Goal: Task Accomplishment & Management: Use online tool/utility

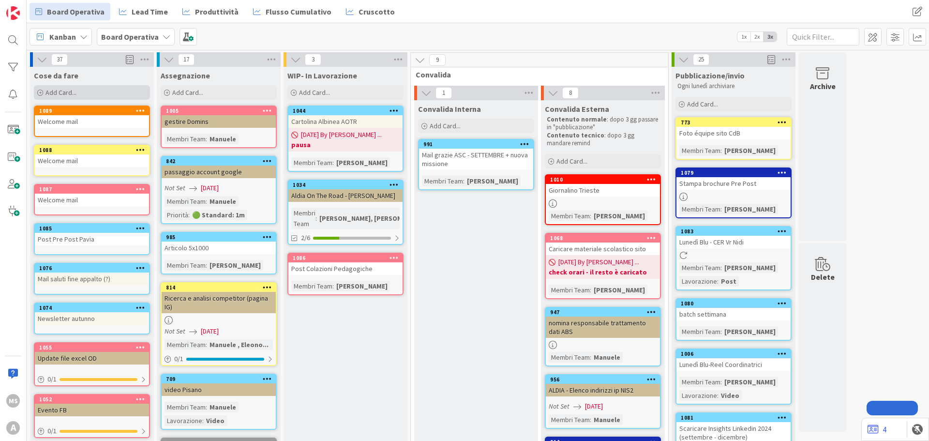
click at [74, 94] on span "Add Card..." at bounding box center [60, 92] width 31 height 9
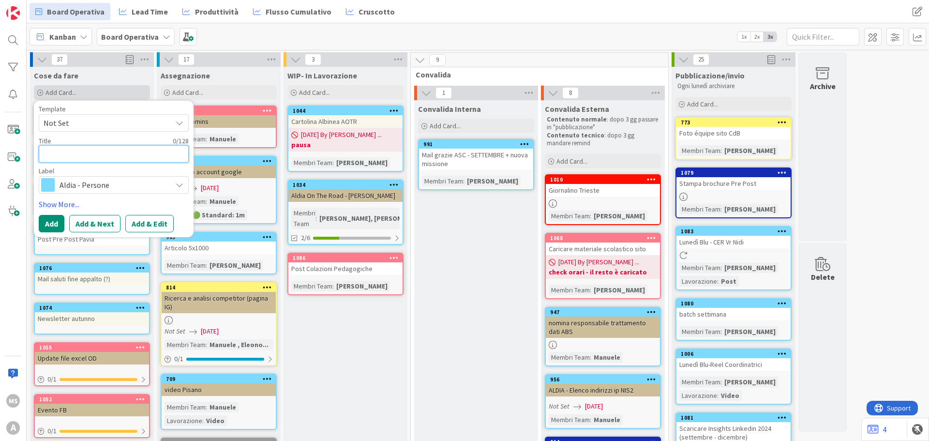
type textarea "U"
type textarea "x"
type textarea "UI"
type textarea "x"
type textarea "U"
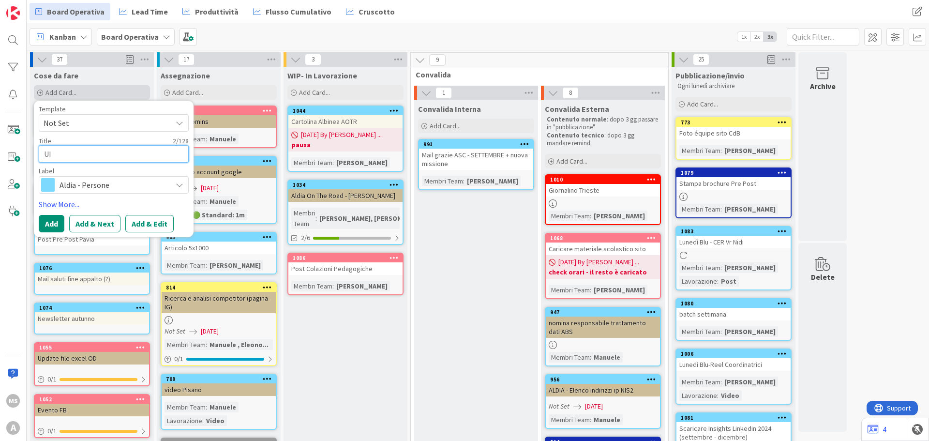
type textarea "x"
type textarea "I"
type textarea "x"
type textarea "In"
type textarea "x"
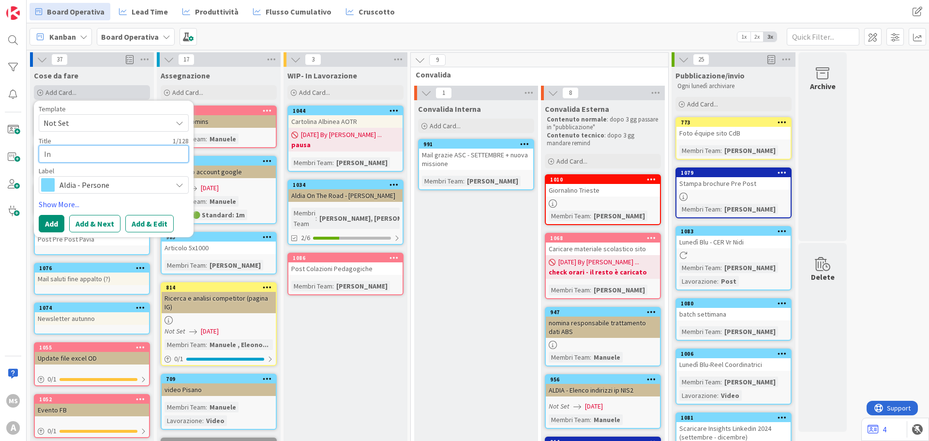
type textarea "Inv"
type textarea "x"
type textarea "Invi"
type textarea "x"
type textarea "Invia"
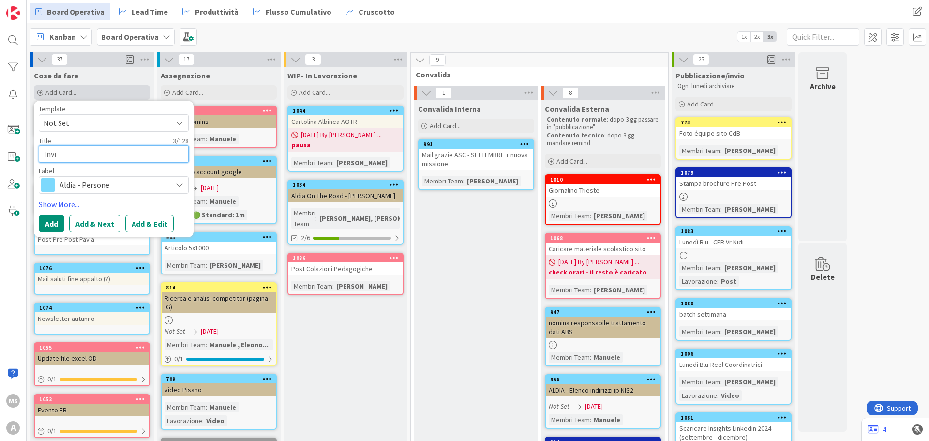
type textarea "x"
type textarea "Inviar"
type textarea "x"
type textarea "Inviare"
type textarea "x"
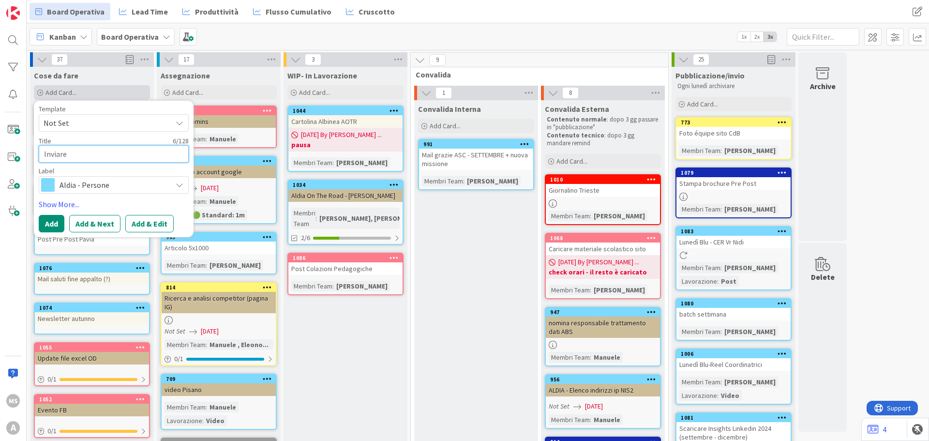
type textarea "Inviare"
type textarea "x"
type textarea "Inviare f"
type textarea "x"
type textarea "Inviare fo"
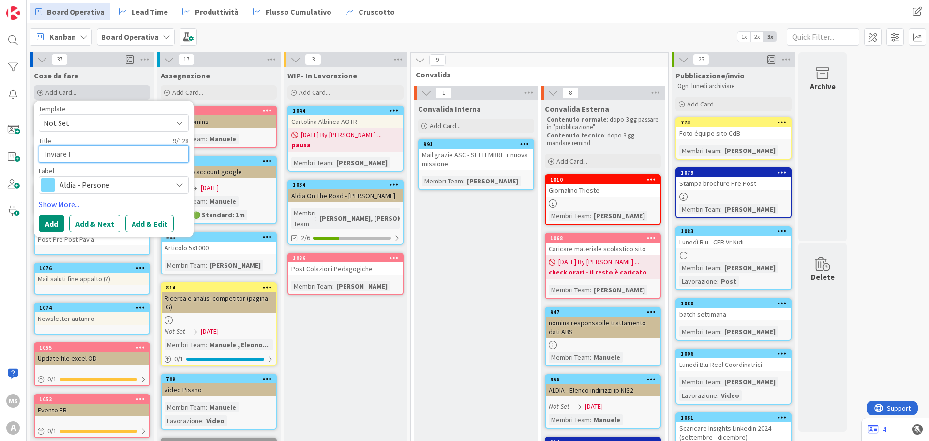
type textarea "x"
type textarea "Inviare for"
type textarea "x"
type textarea "Inviare fo"
type textarea "x"
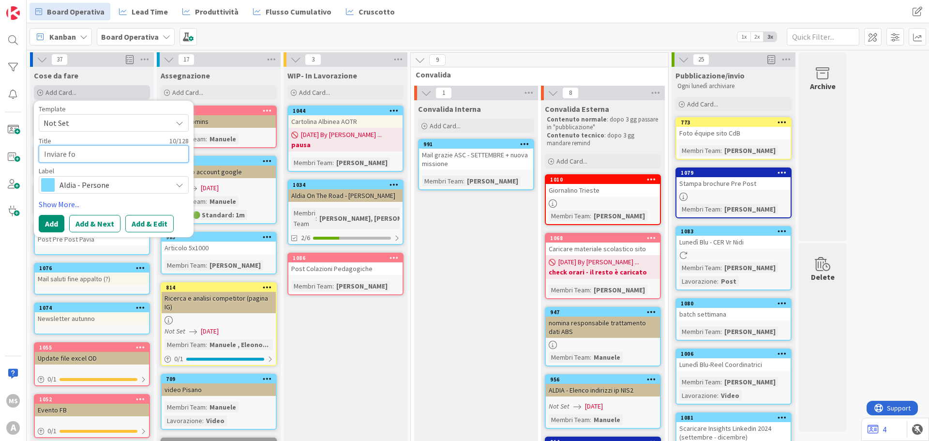
type textarea "Inviare f"
type textarea "x"
type textarea "Inviare"
type textarea "x"
type textarea "Inviare"
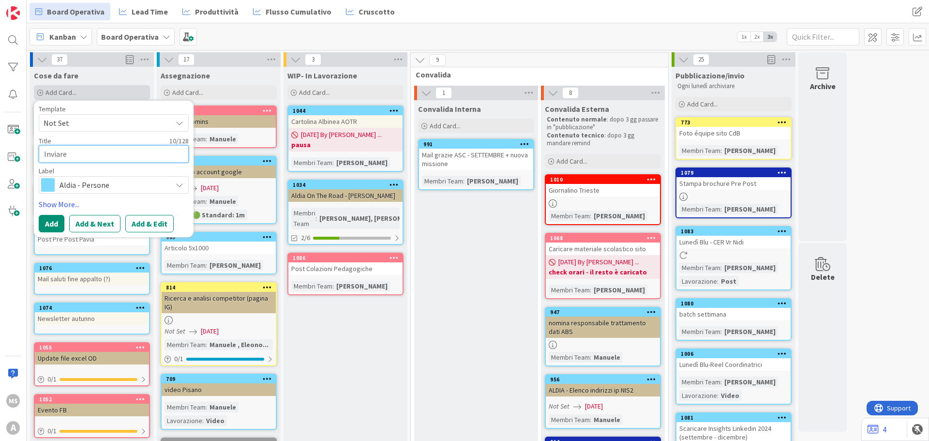
type textarea "x"
type textarea "Inviar"
type textarea "x"
type textarea "Invia"
type textarea "x"
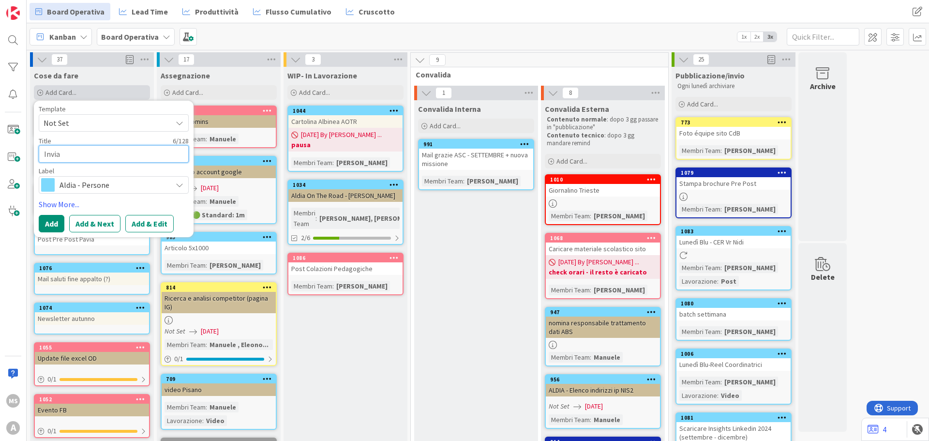
type textarea "Invi"
type textarea "x"
type textarea "Inv"
type textarea "x"
type textarea "In"
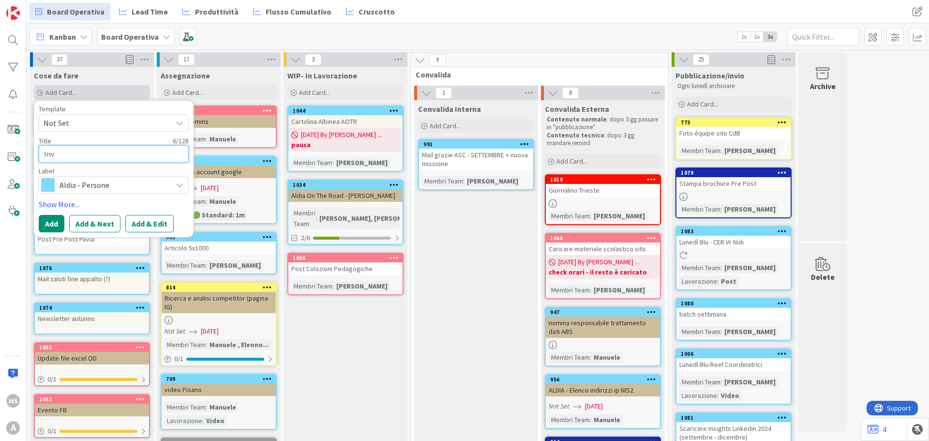
type textarea "x"
type textarea "I"
type textarea "x"
type textarea "I"
type textarea "x"
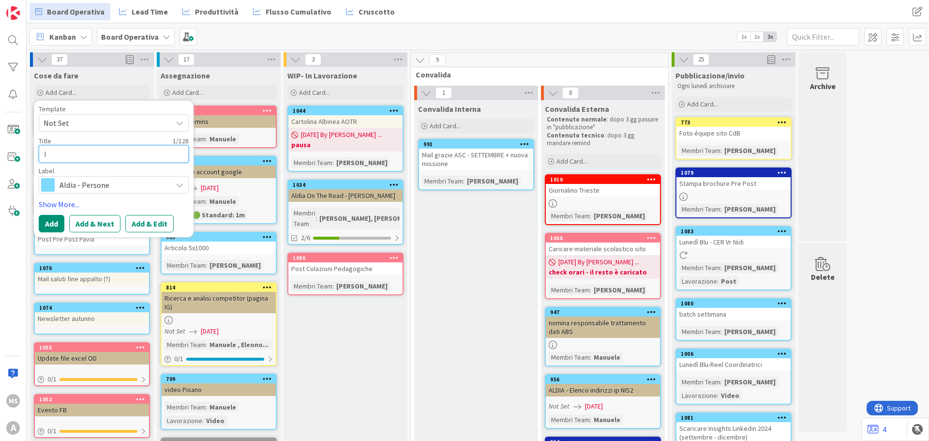
type textarea "In"
type textarea "x"
type textarea "Inv"
type textarea "x"
type textarea "Invi"
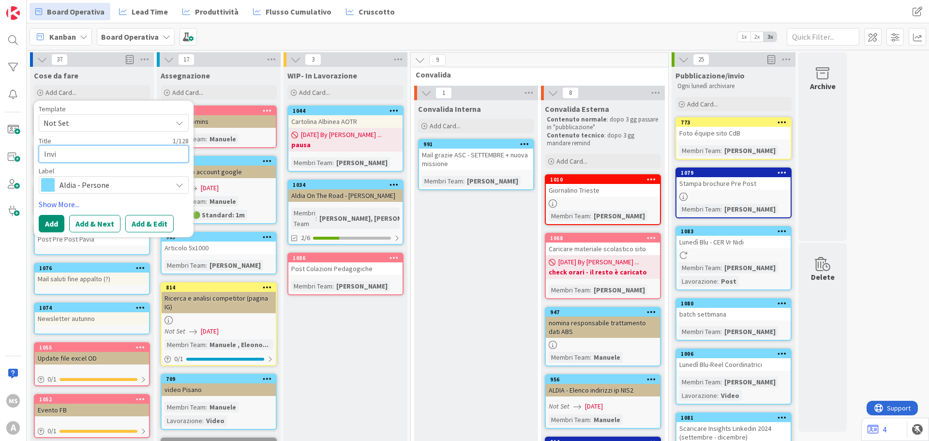
type textarea "x"
type textarea "Invia"
type textarea "x"
type textarea "Inviar"
type textarea "x"
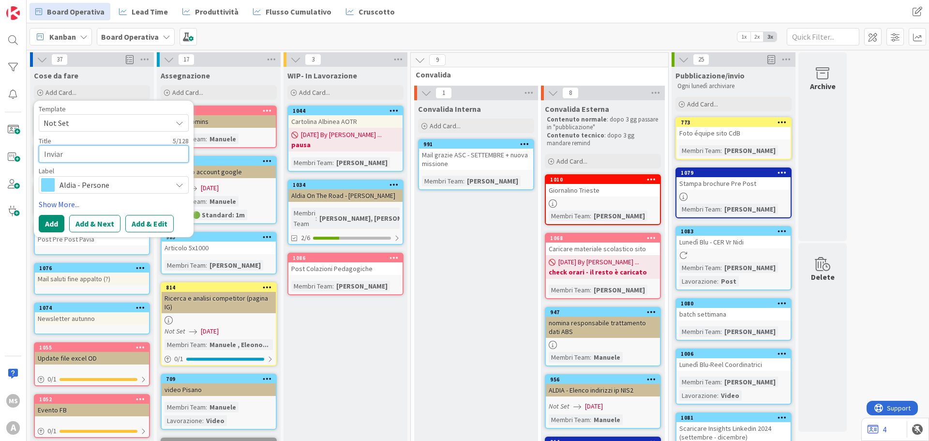
type textarea "Inviare"
type textarea "x"
type textarea "Inviare"
type textarea "x"
type textarea "Inviare f"
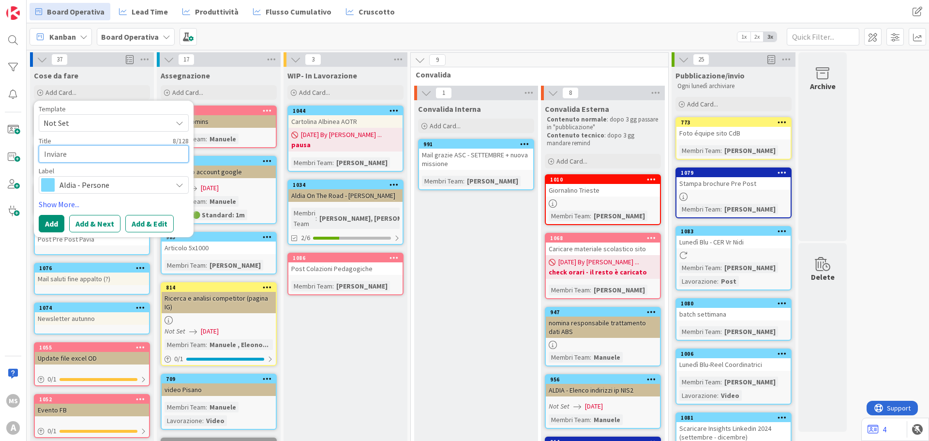
type textarea "x"
type textarea "Inviare fo"
type textarea "x"
type textarea "Inviare for"
type textarea "x"
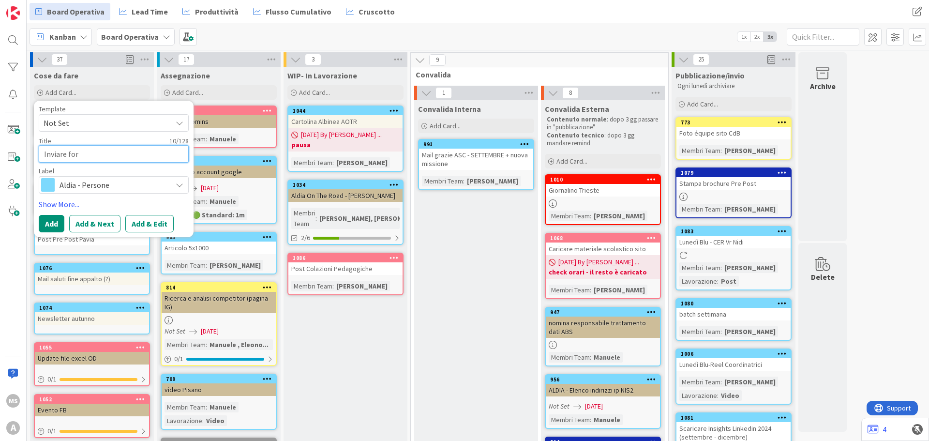
type textarea "Inviare form"
type textarea "x"
type textarea "Inviare form"
type textarea "x"
type textarea "Inviare form n"
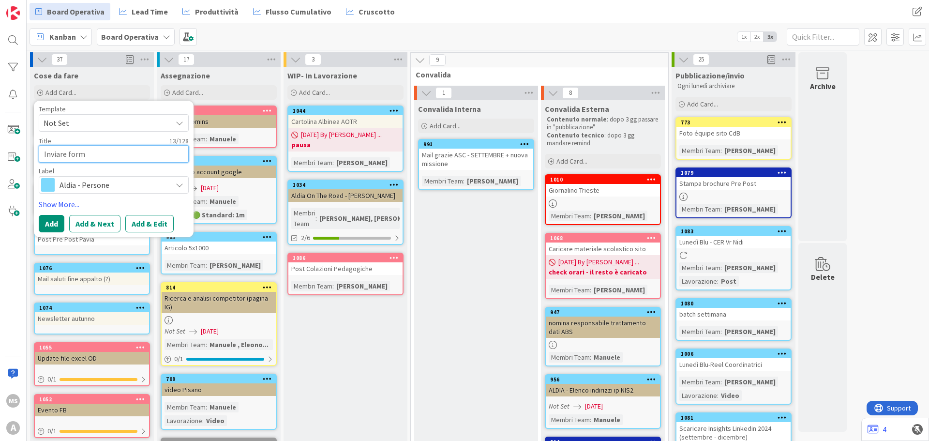
type textarea "x"
type textarea "Inviare form ni"
type textarea "x"
type textarea "Inviare form nid"
type textarea "x"
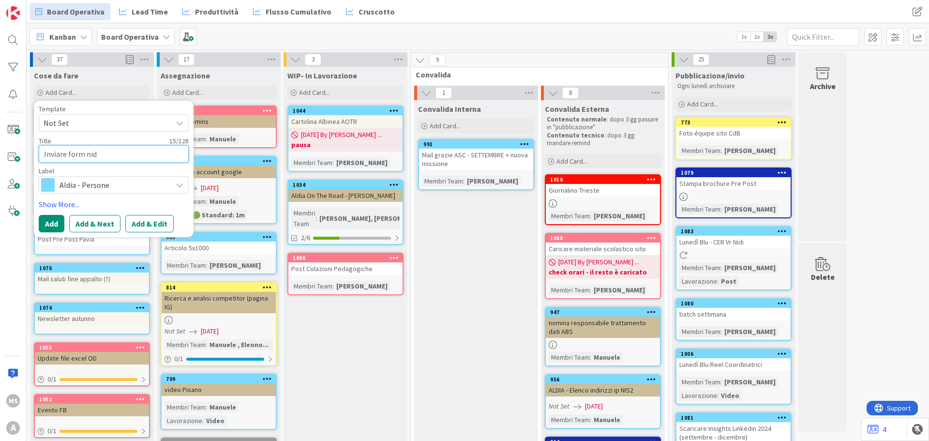
type textarea "Inviare form nidi"
type textarea "x"
type textarea "Inviare form nidi"
type textarea "x"
type textarea "Inviare form nidi A"
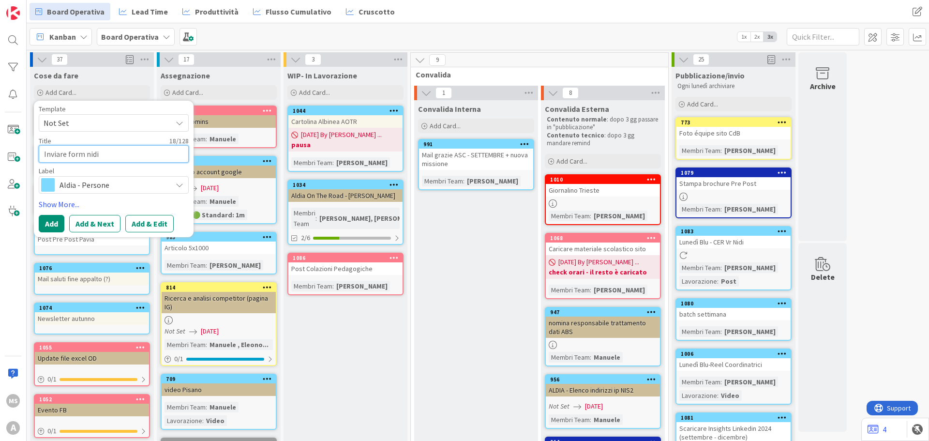
type textarea "x"
type textarea "Inviare form nidi As"
type textarea "x"
type textarea "Inviare form nidi Ass"
type textarea "x"
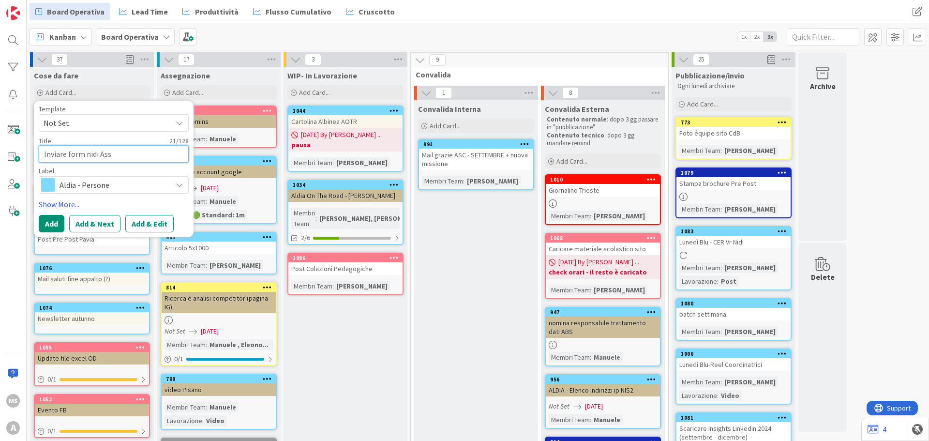
type textarea "Inviare form nidi Assi"
type textarea "x"
type textarea "Inviare form nidi Assis"
type textarea "x"
type textarea "Inviare form nidi Assisi"
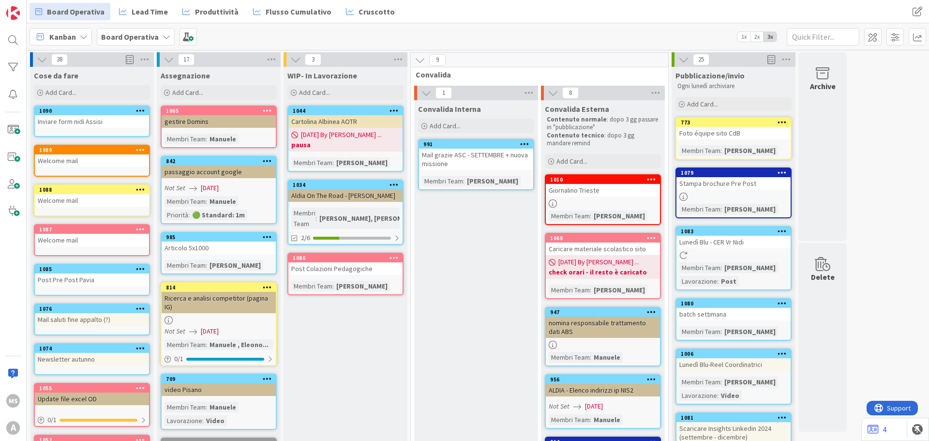
click at [111, 120] on div "Inviare form nidi Assisi" at bounding box center [92, 121] width 114 height 13
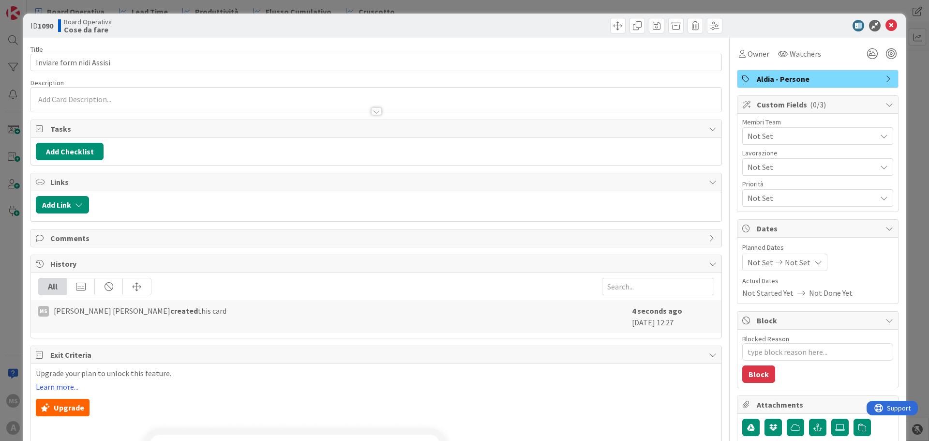
click at [757, 84] on span "Aldia - Persone" at bounding box center [819, 79] width 124 height 12
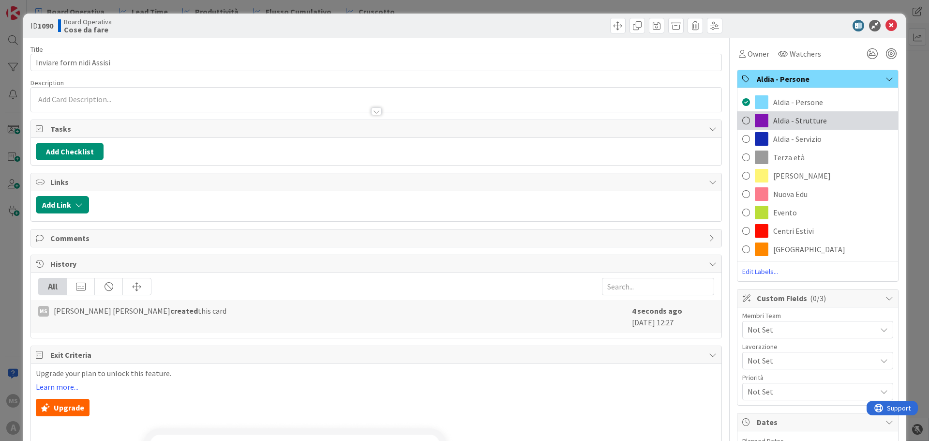
click at [761, 123] on span at bounding box center [762, 121] width 14 height 14
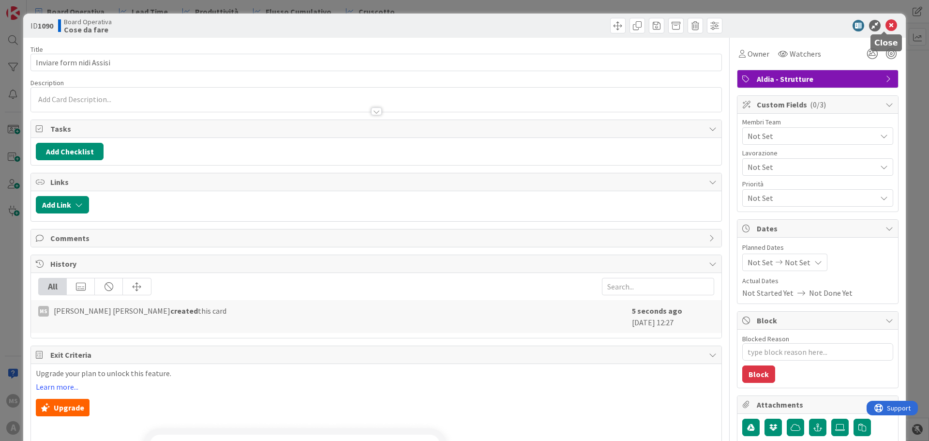
click at [886, 26] on icon at bounding box center [892, 26] width 12 height 12
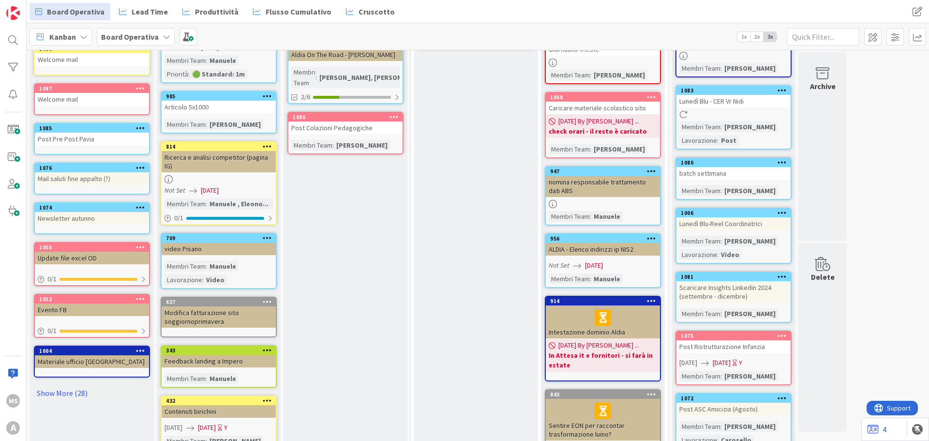
scroll to position [145, 0]
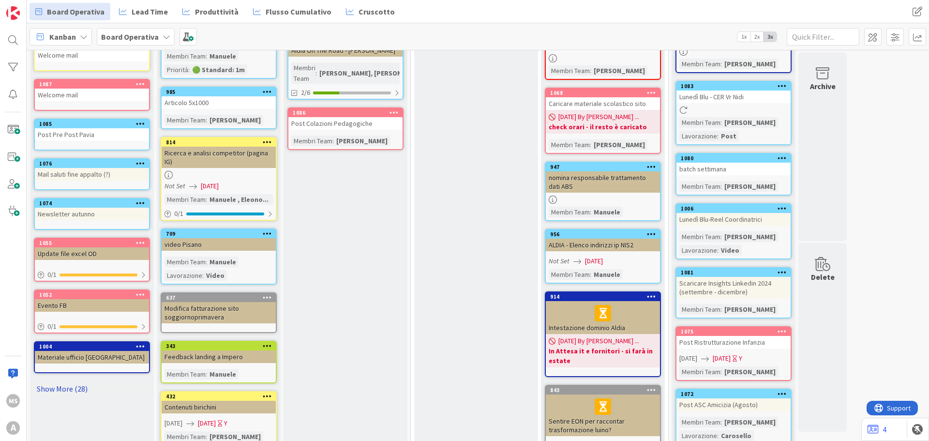
click at [81, 383] on link "Show More (28)" at bounding box center [92, 388] width 116 height 15
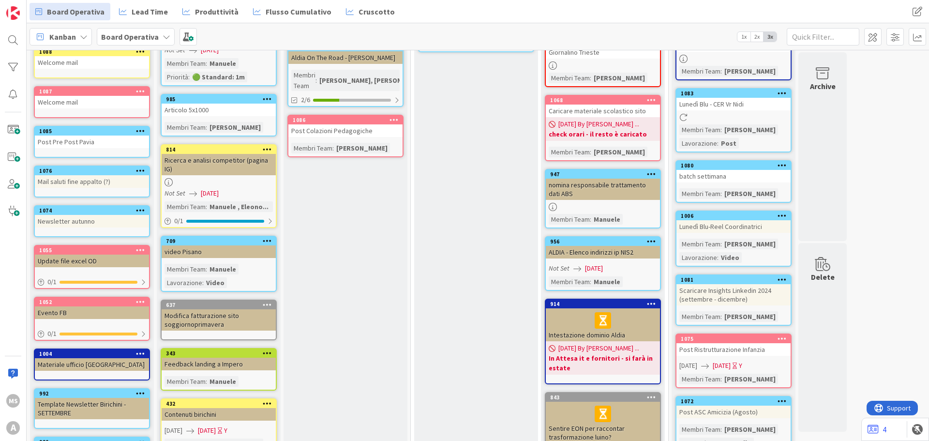
scroll to position [0, 0]
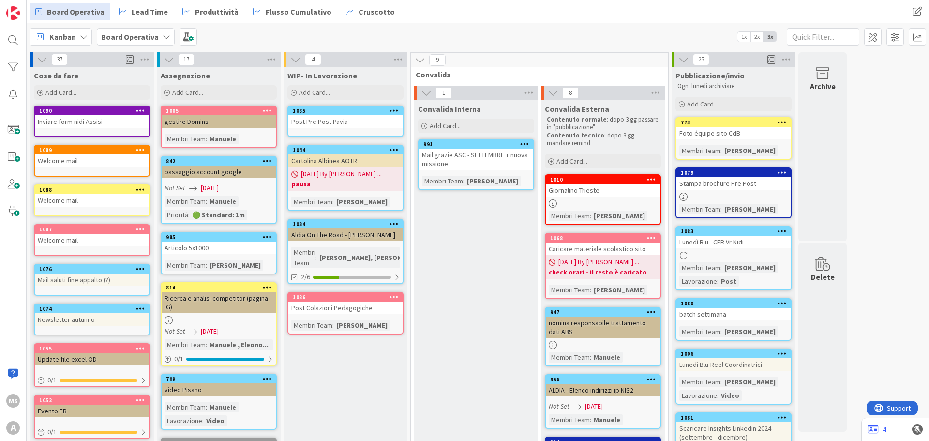
click at [370, 128] on link "1085 Post Pre Post [GEOGRAPHIC_DATA]" at bounding box center [345, 120] width 116 height 31
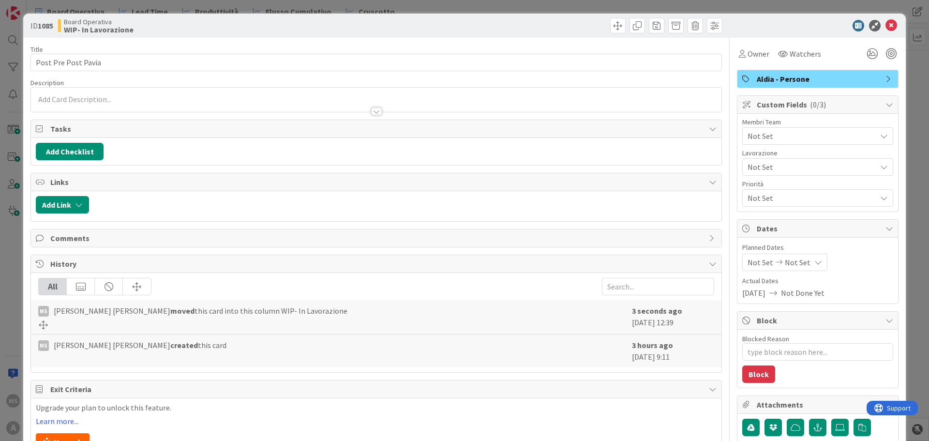
click at [775, 131] on span "Not Set" at bounding box center [812, 136] width 129 height 12
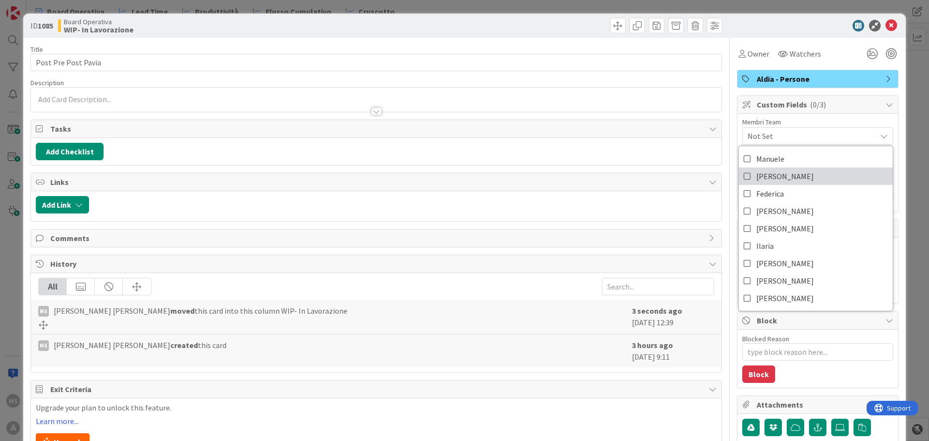
click at [776, 175] on span "[PERSON_NAME]" at bounding box center [785, 176] width 58 height 15
type textarea "x"
click at [886, 27] on icon at bounding box center [892, 26] width 12 height 12
